Goal: Information Seeking & Learning: Find specific fact

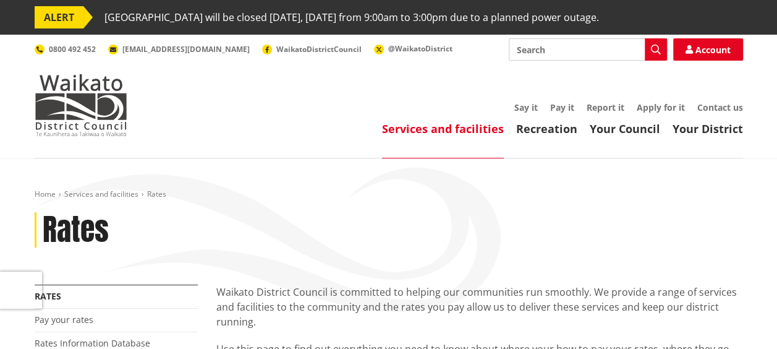
scroll to position [305, 0]
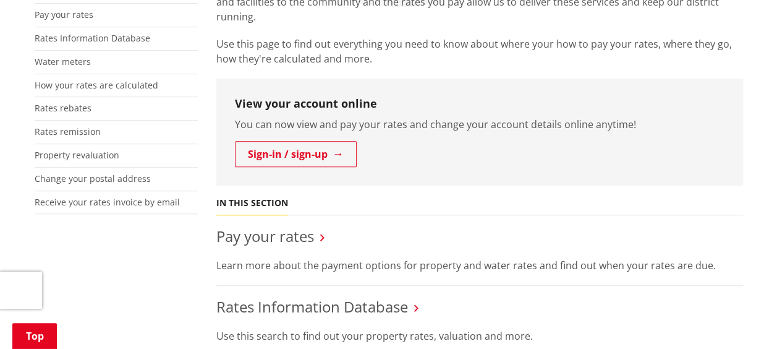
click at [332, 318] on li "Rates Information Database Use this search to find out your property rates, val…" at bounding box center [479, 321] width 527 height 70
click at [323, 307] on link "Rates Information Database" at bounding box center [312, 306] width 192 height 20
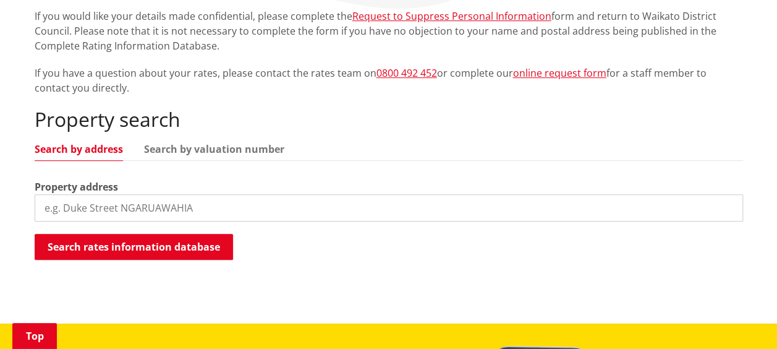
scroll to position [350, 0]
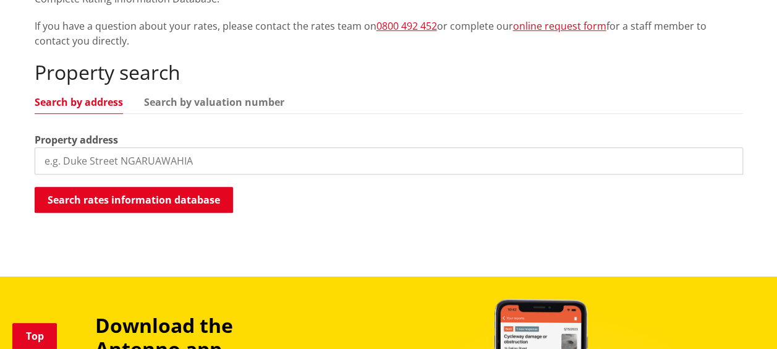
click at [347, 165] on input "search" at bounding box center [389, 160] width 708 height 27
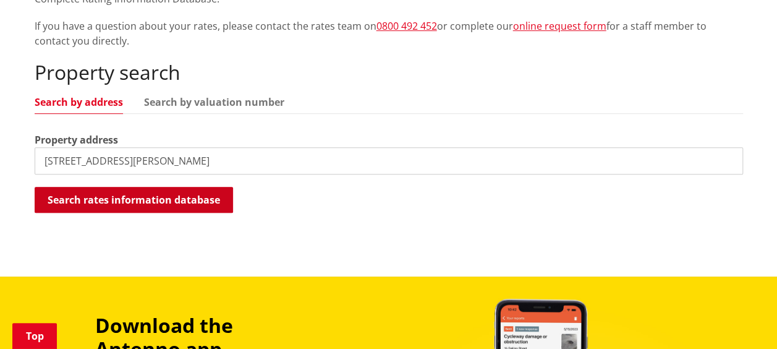
type input "[STREET_ADDRESS][PERSON_NAME]"
click at [190, 207] on button "Search rates information database" at bounding box center [134, 200] width 198 height 26
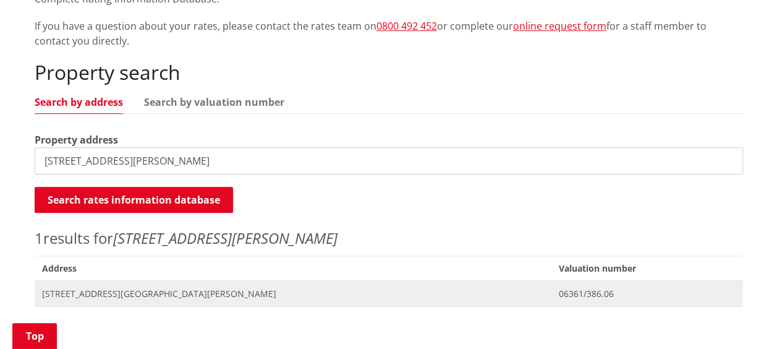
click at [93, 287] on span "[STREET_ADDRESS][GEOGRAPHIC_DATA][PERSON_NAME]" at bounding box center [293, 293] width 502 height 12
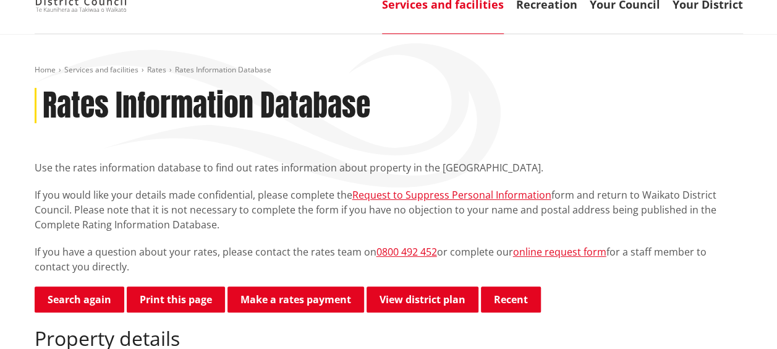
scroll to position [121, 0]
